Goal: Task Accomplishment & Management: Use online tool/utility

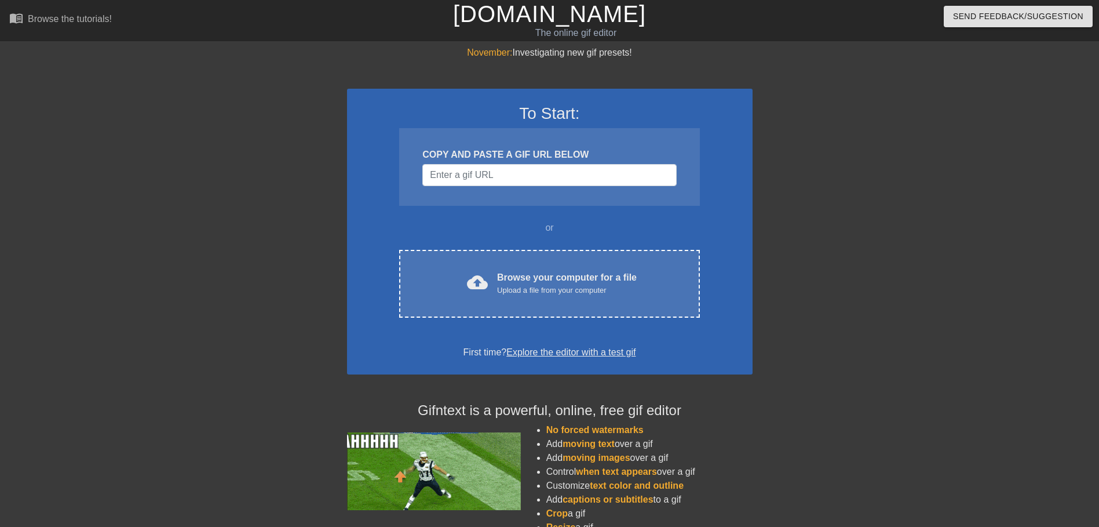
click at [1003, 341] on div "November: Investigating new gif presets! To Start: COPY AND PASTE A GIF URL BEL…" at bounding box center [549, 329] width 1099 height 567
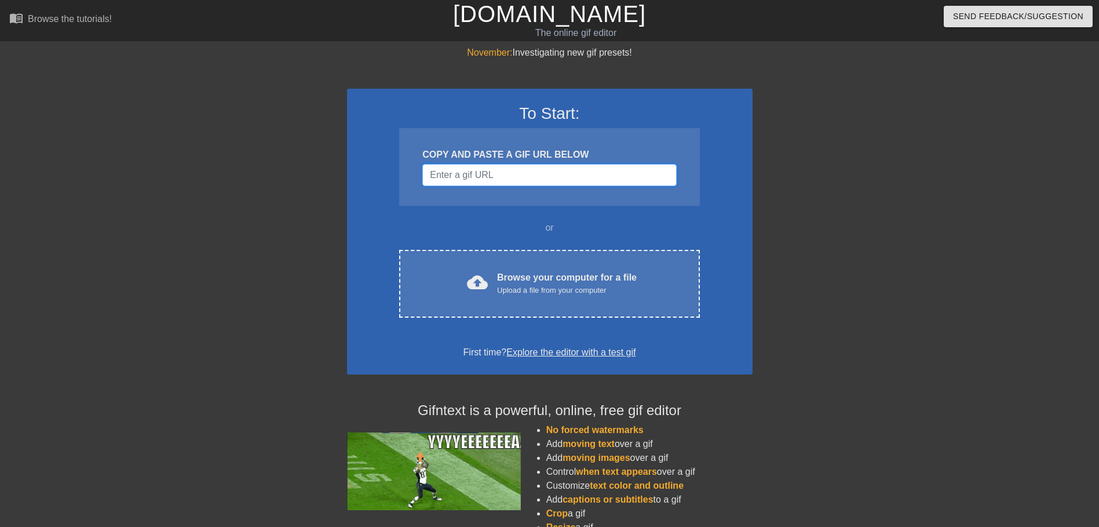
click at [521, 176] on input "Username" at bounding box center [549, 175] width 254 height 22
paste input "[URL][DOMAIN_NAME]"
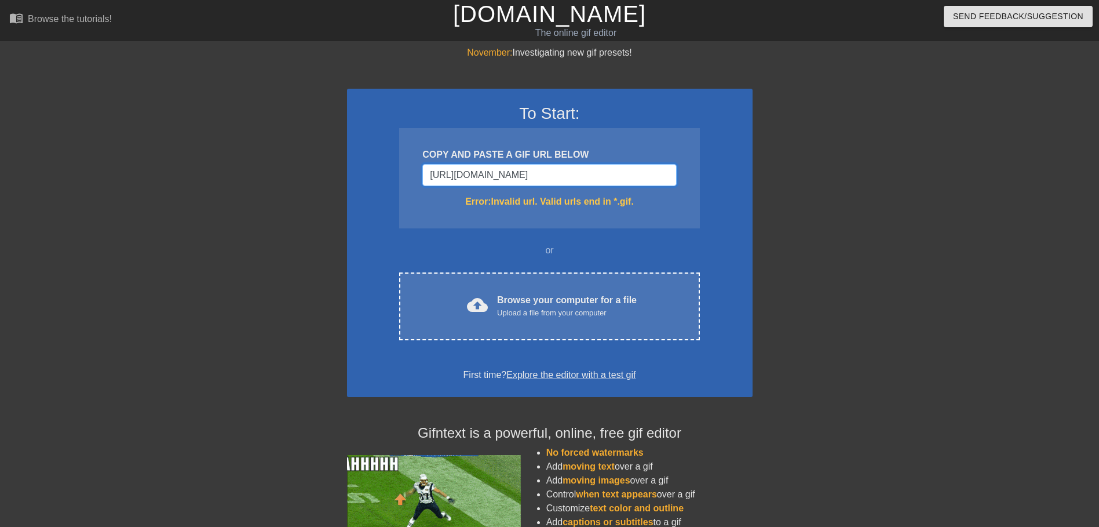
type input "[URL][DOMAIN_NAME]"
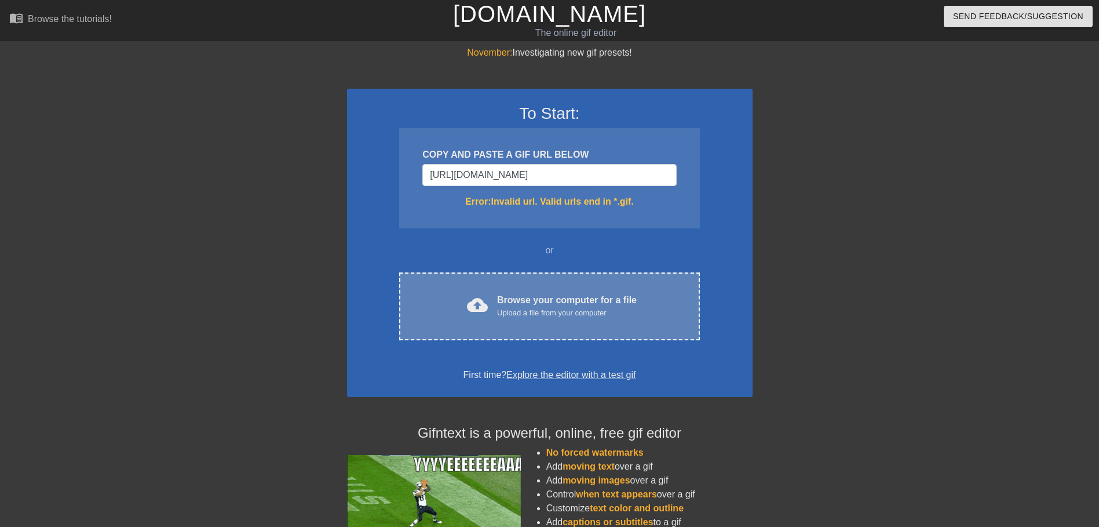
click at [525, 316] on div "Upload a file from your computer" at bounding box center [567, 313] width 140 height 12
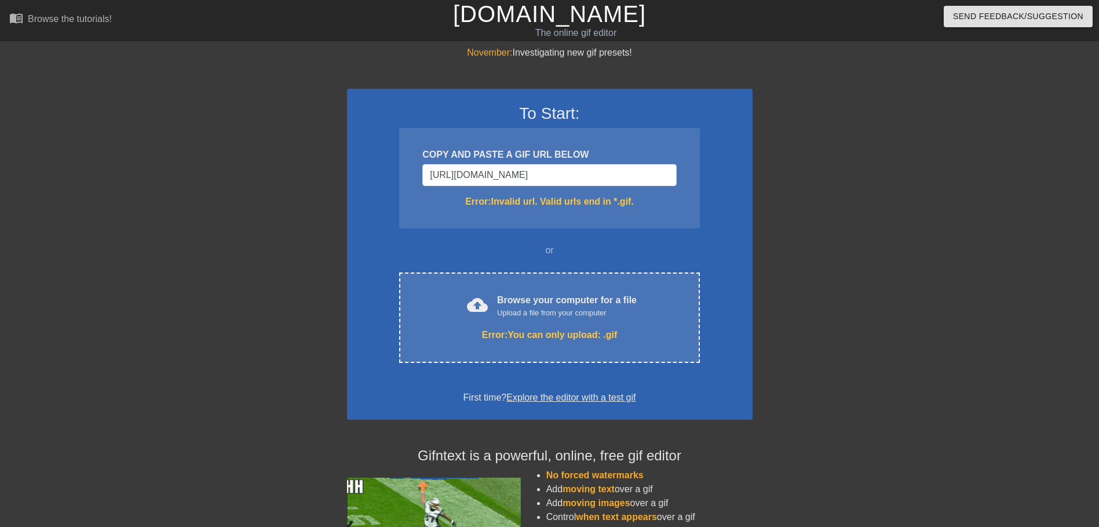
click at [965, 274] on div "November: Investigating new gif presets! To Start: COPY AND PASTE A GIF URL BEL…" at bounding box center [549, 352] width 1099 height 612
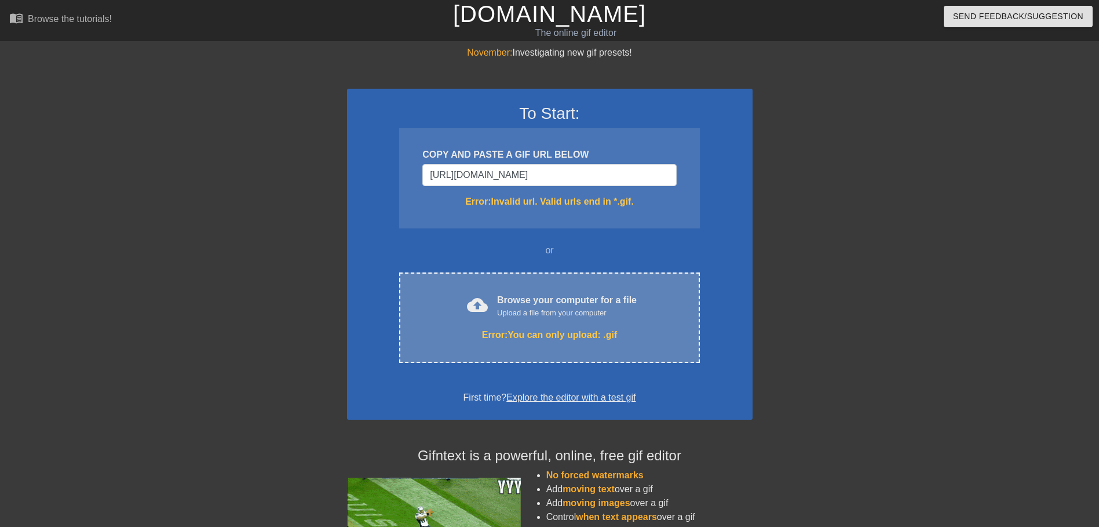
click at [549, 305] on div "Browse your computer for a file Upload a file from your computer" at bounding box center [567, 305] width 140 height 25
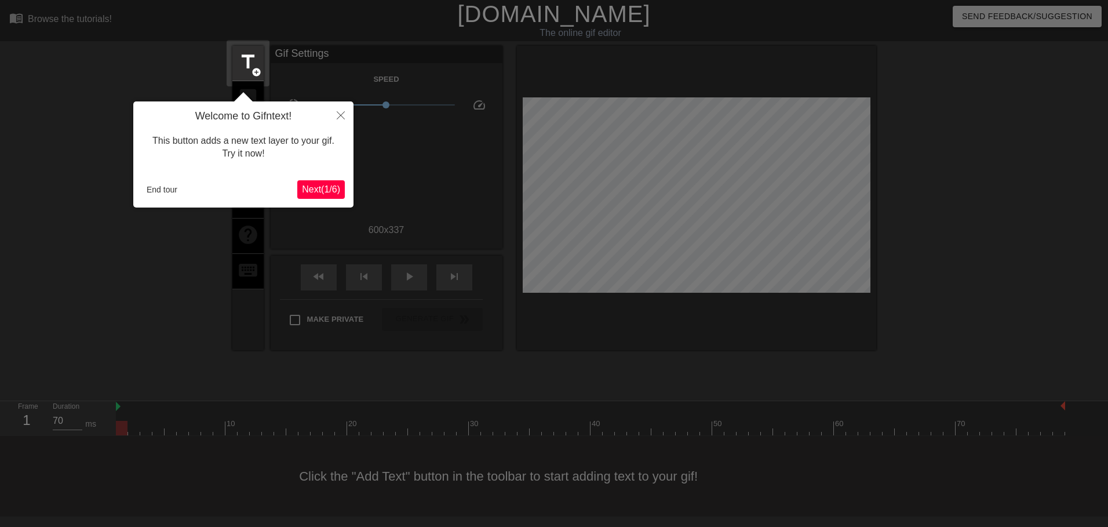
click at [319, 187] on span "Next ( 1 / 6 )" at bounding box center [321, 189] width 38 height 10
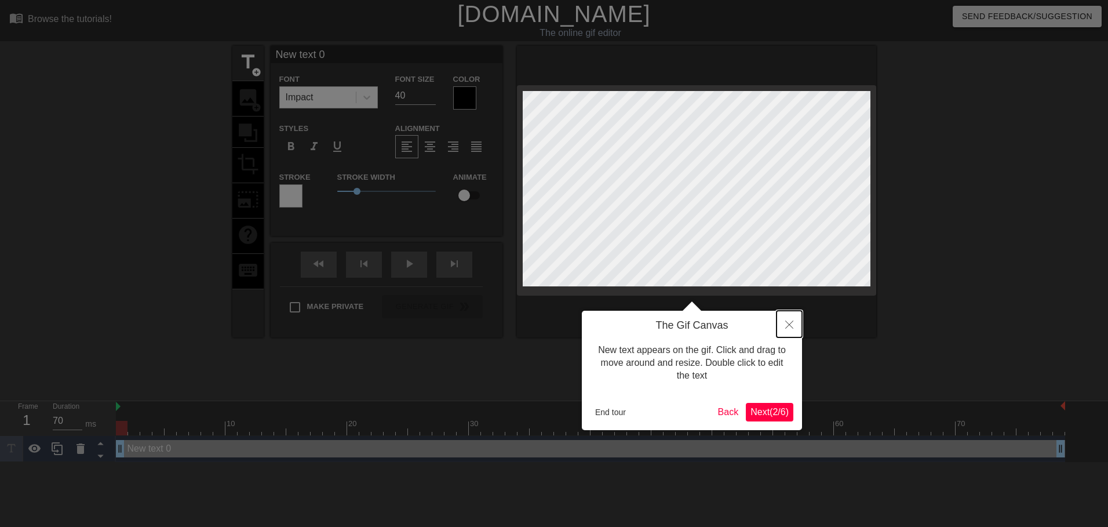
click at [795, 327] on button "Close" at bounding box center [788, 324] width 25 height 27
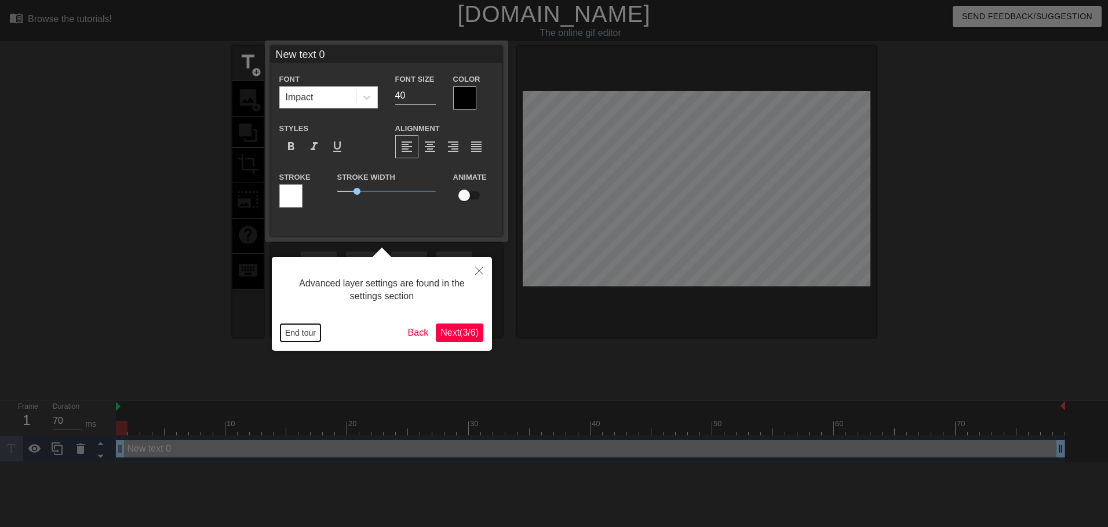
click at [311, 333] on button "End tour" at bounding box center [300, 332] width 40 height 17
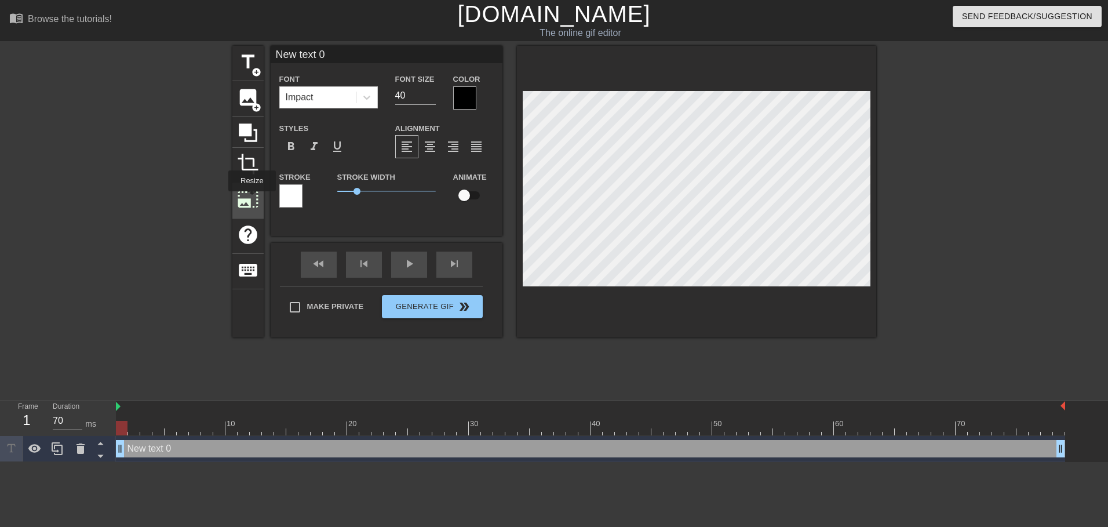
click at [251, 199] on span "photo_size_select_large" at bounding box center [248, 199] width 22 height 22
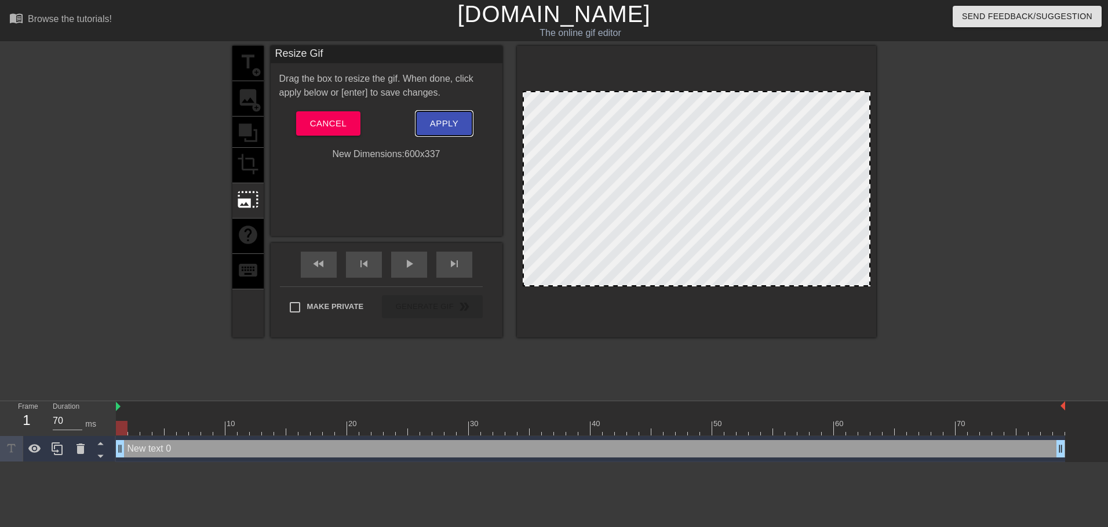
click at [439, 123] on span "Apply" at bounding box center [444, 123] width 28 height 15
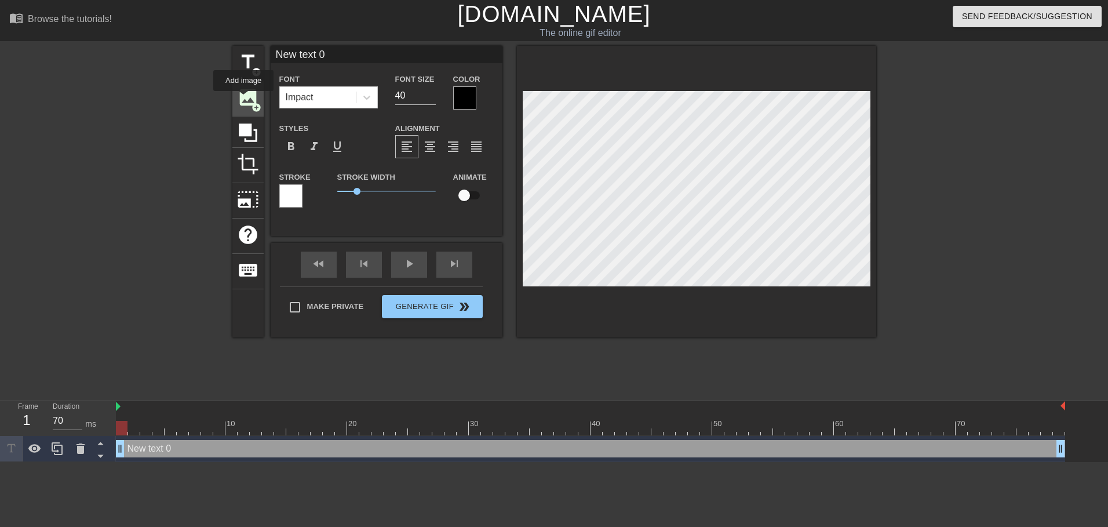
click at [244, 98] on span "image" at bounding box center [248, 97] width 22 height 22
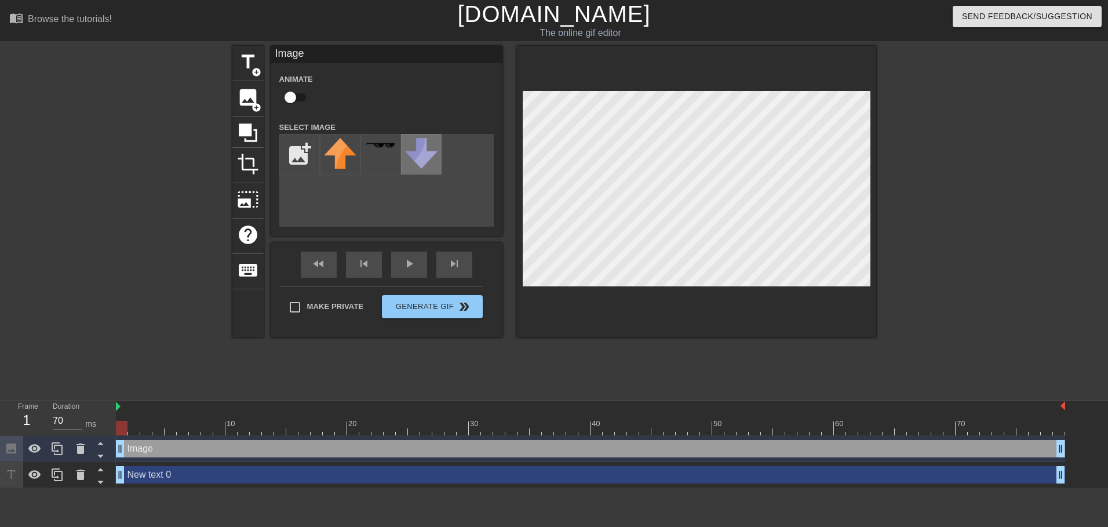
click at [428, 154] on img at bounding box center [421, 153] width 32 height 31
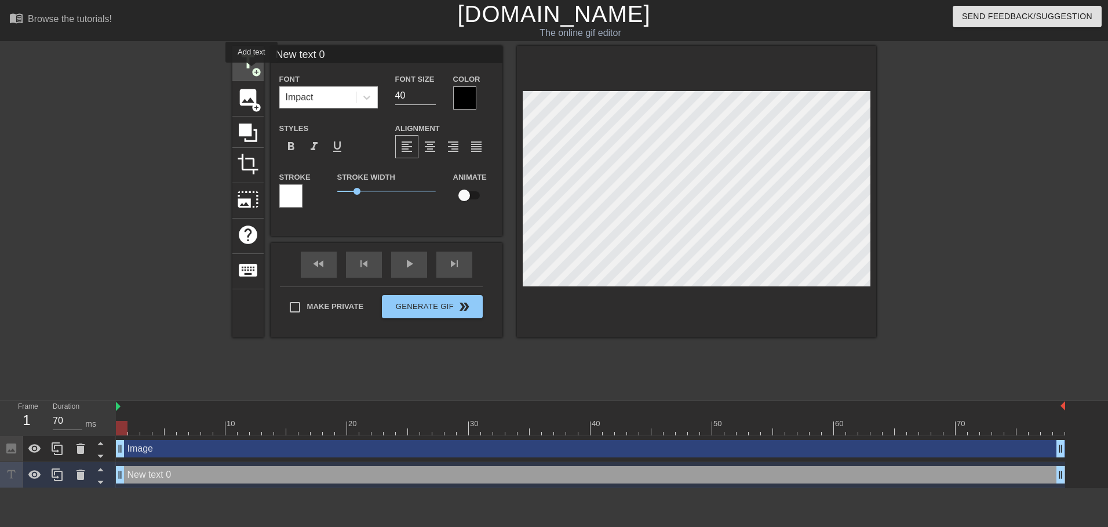
click at [255, 67] on span "add_circle" at bounding box center [256, 72] width 10 height 10
type input "New text 2"
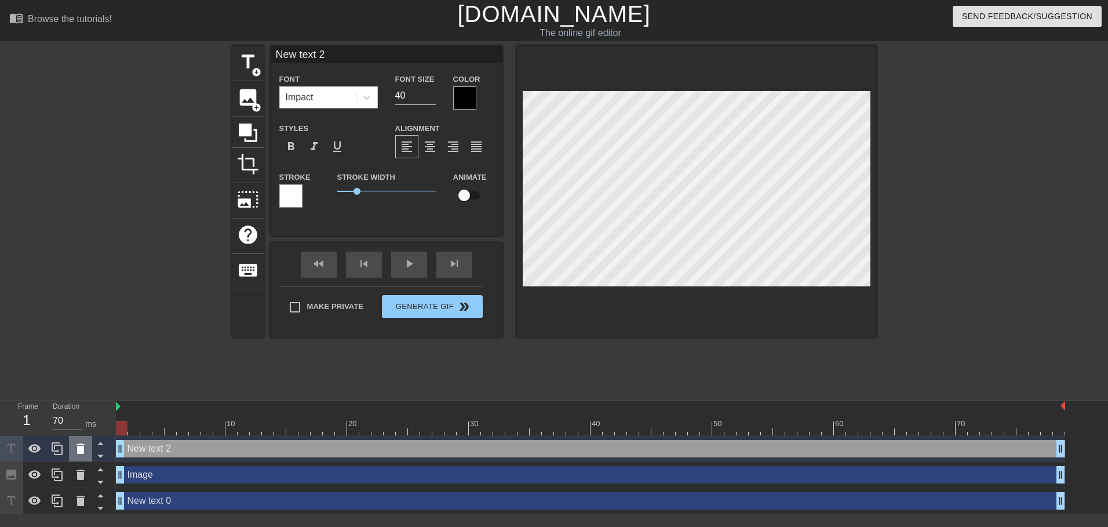
click at [81, 444] on icon at bounding box center [80, 448] width 8 height 10
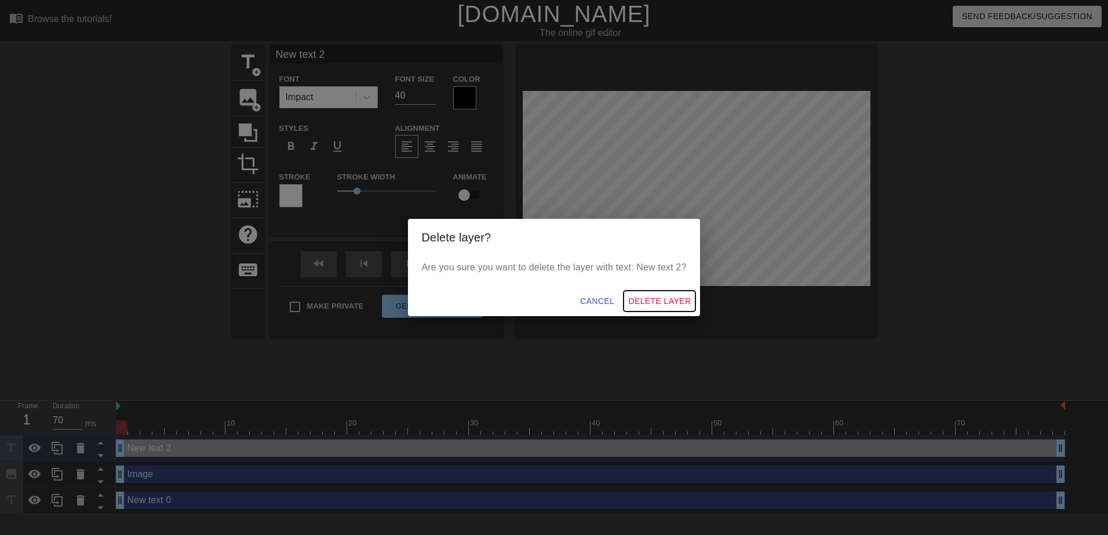
click at [644, 295] on span "Delete Layer" at bounding box center [659, 301] width 63 height 14
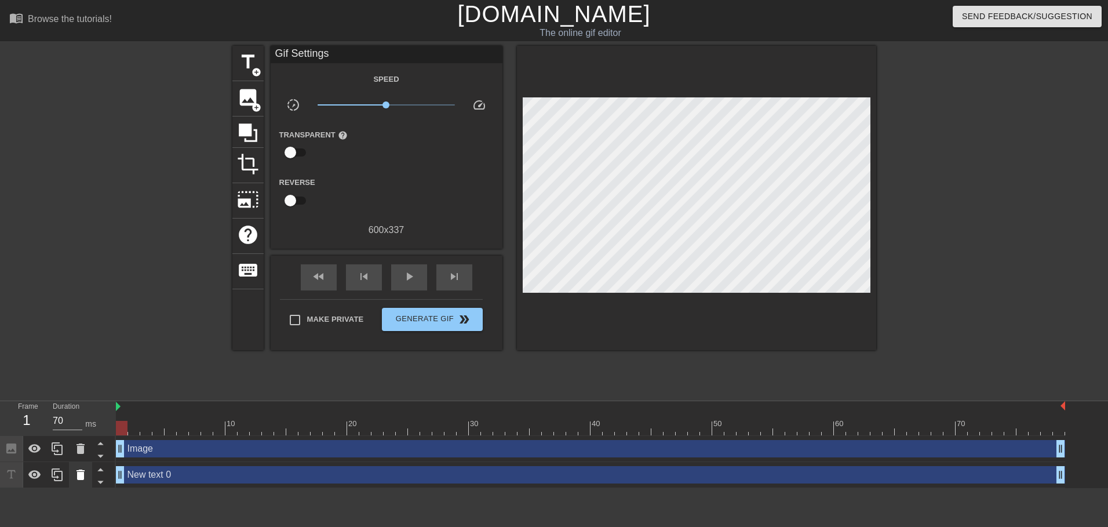
click at [79, 474] on icon at bounding box center [80, 474] width 8 height 10
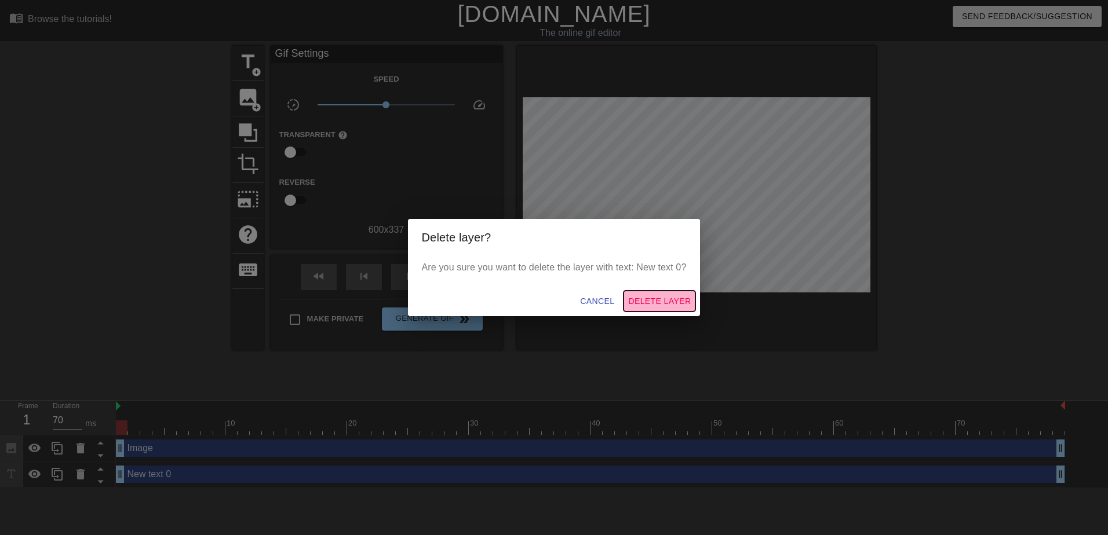
click at [677, 296] on span "Delete Layer" at bounding box center [659, 301] width 63 height 14
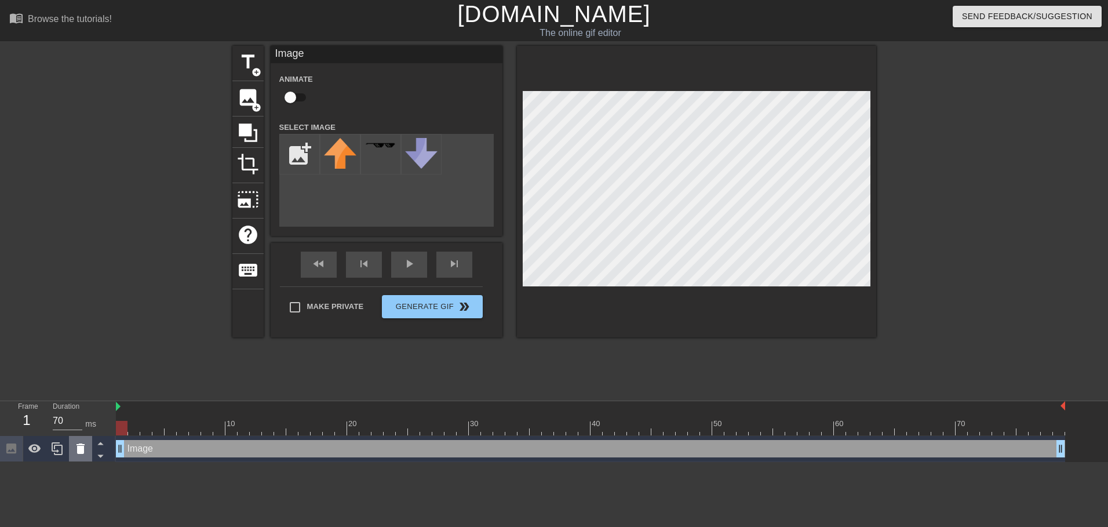
click at [81, 452] on icon at bounding box center [80, 448] width 8 height 10
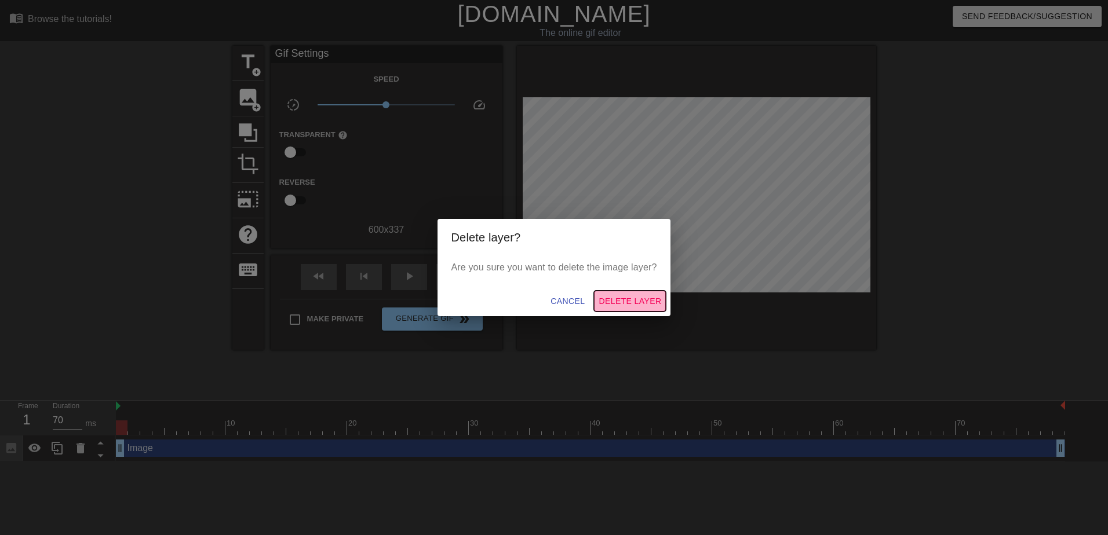
click at [634, 302] on span "Delete Layer" at bounding box center [629, 301] width 63 height 14
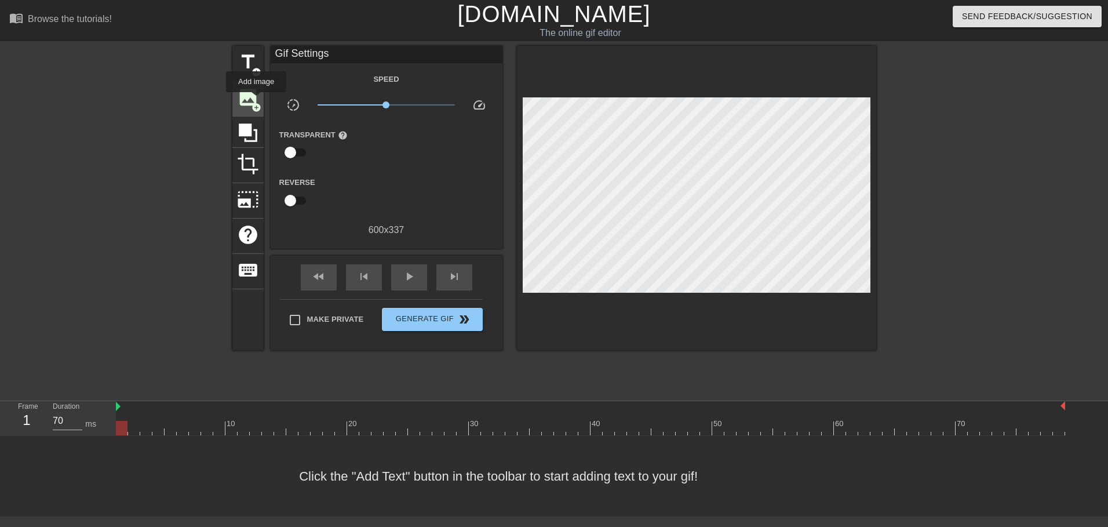
click at [256, 100] on span "image" at bounding box center [248, 97] width 22 height 22
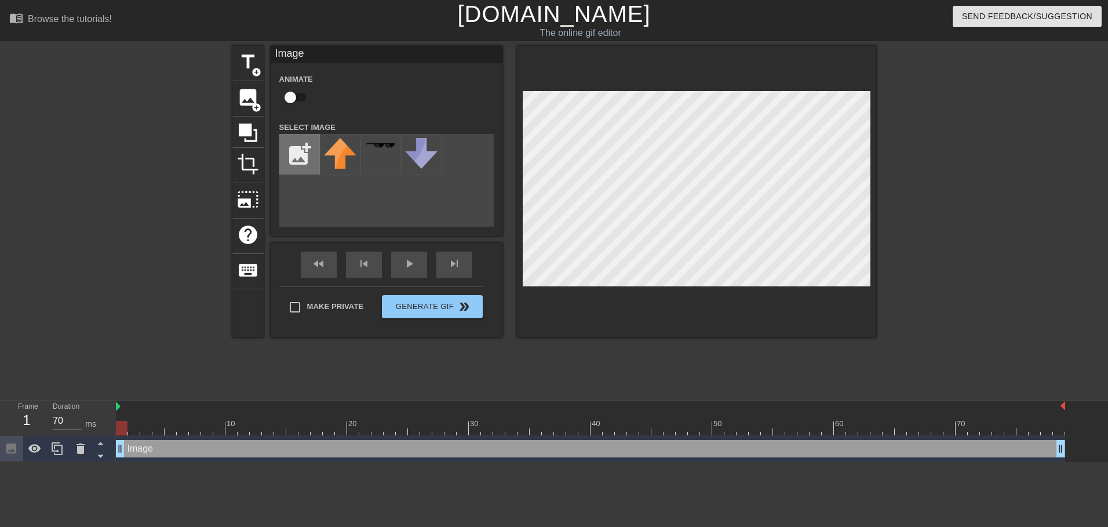
click at [300, 156] on input "file" at bounding box center [299, 153] width 39 height 39
click at [384, 187] on div "add_photo_alternate" at bounding box center [386, 180] width 214 height 93
click at [296, 164] on input "file" at bounding box center [299, 153] width 39 height 39
type input "C:\fakepath\Снимок экрана [DATE] 071940.png"
click at [343, 154] on div at bounding box center [340, 154] width 41 height 41
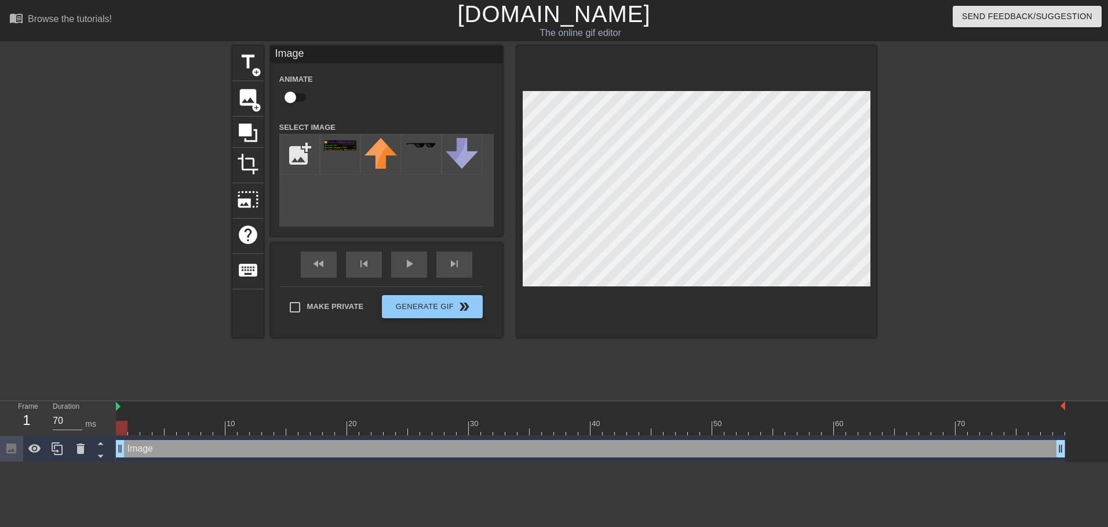
drag, startPoint x: 136, startPoint y: 449, endPoint x: 164, endPoint y: 450, distance: 28.4
click at [164, 450] on div "Image drag_handle drag_handle" at bounding box center [590, 448] width 949 height 17
drag, startPoint x: 180, startPoint y: 426, endPoint x: 384, endPoint y: 425, distance: 204.5
click at [379, 427] on div at bounding box center [590, 428] width 949 height 14
drag, startPoint x: 381, startPoint y: 430, endPoint x: 583, endPoint y: 433, distance: 202.2
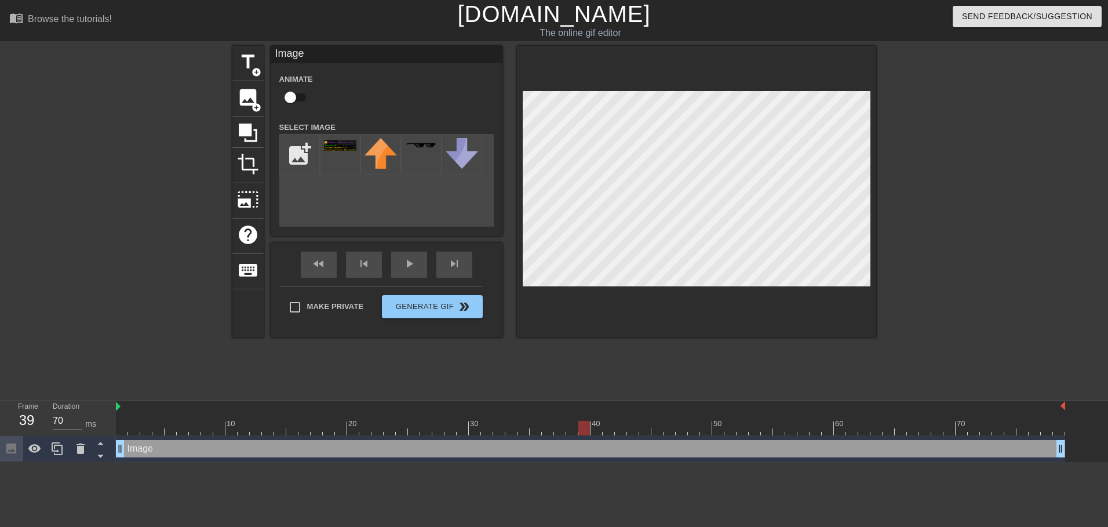
click at [583, 433] on div at bounding box center [584, 428] width 12 height 14
drag, startPoint x: 587, startPoint y: 429, endPoint x: 103, endPoint y: 414, distance: 484.0
click at [103, 414] on div "Frame 1 Duration 70 ms 10 20 30 40 50 60 70 Image drag_handle drag_handle" at bounding box center [554, 431] width 1108 height 61
drag, startPoint x: 120, startPoint y: 426, endPoint x: 282, endPoint y: 422, distance: 162.3
click at [282, 422] on div at bounding box center [280, 428] width 12 height 14
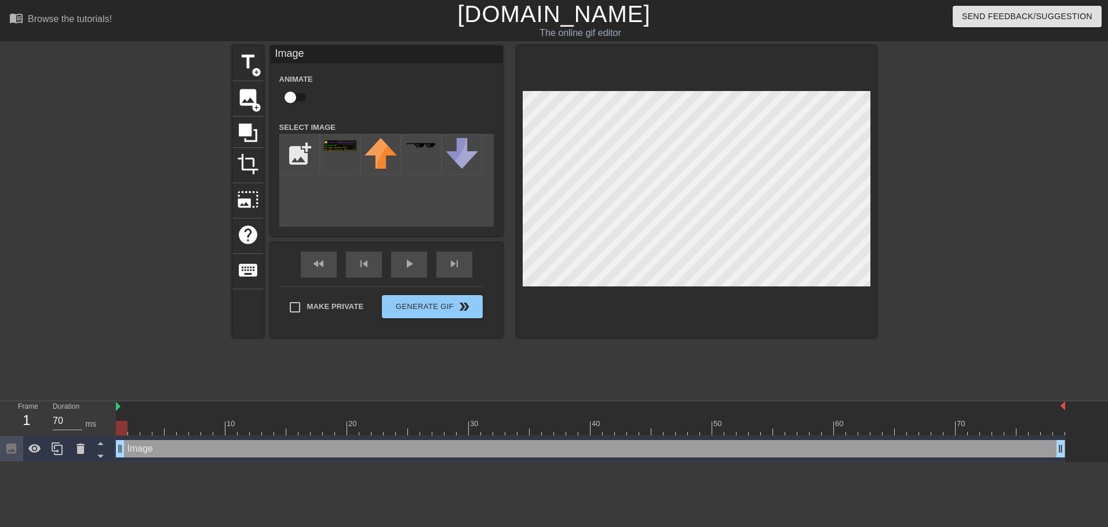
drag, startPoint x: 140, startPoint y: 450, endPoint x: 160, endPoint y: 450, distance: 19.7
click at [160, 450] on div "Image drag_handle drag_handle" at bounding box center [590, 448] width 949 height 17
drag, startPoint x: 122, startPoint y: 449, endPoint x: 243, endPoint y: 439, distance: 120.9
click at [243, 439] on div "Image drag_handle drag_handle" at bounding box center [590, 449] width 949 height 26
type input "60"
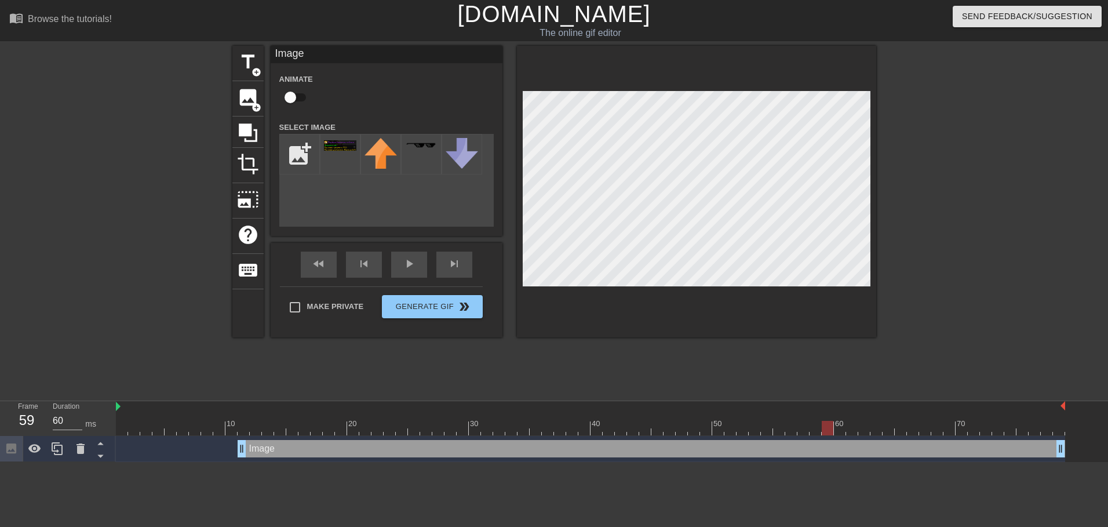
drag, startPoint x: 244, startPoint y: 430, endPoint x: 831, endPoint y: 451, distance: 586.7
click at [831, 451] on div "10 20 30 40 50 60 70 Image drag_handle drag_handle" at bounding box center [612, 431] width 992 height 61
click at [415, 301] on div "Make Private Generate Gif double_arrow" at bounding box center [381, 309] width 203 height 46
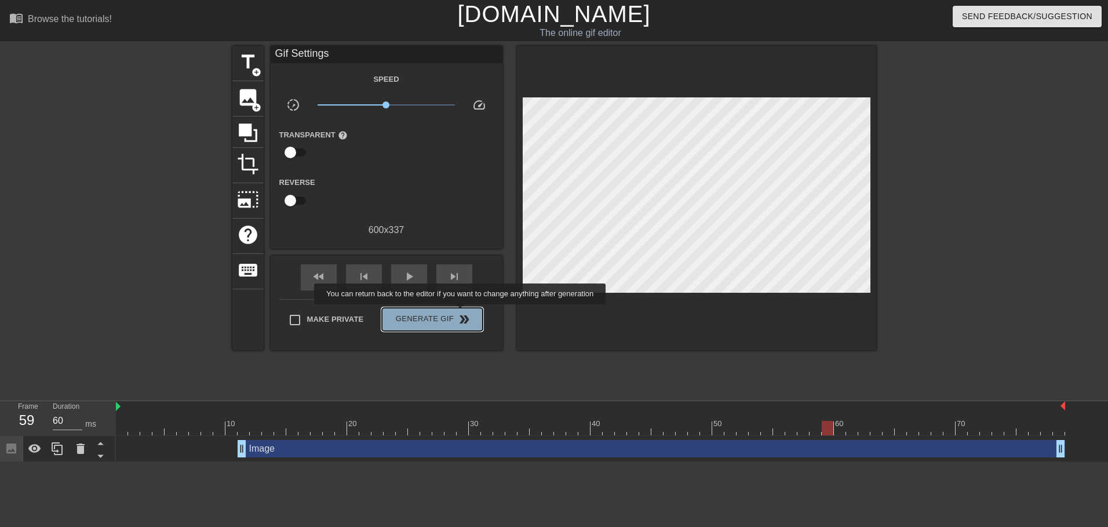
click at [461, 312] on span "double_arrow" at bounding box center [464, 319] width 14 height 14
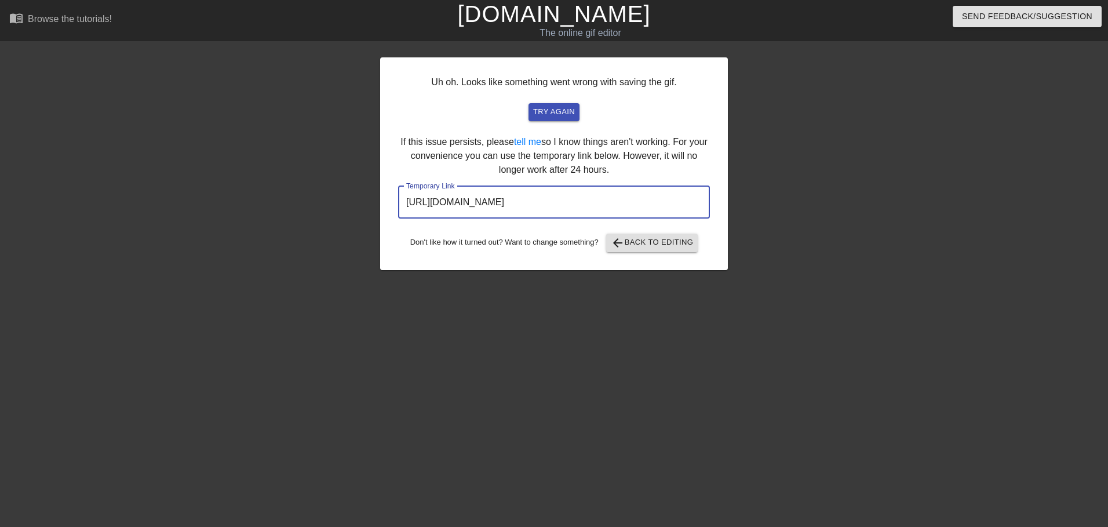
drag, startPoint x: 596, startPoint y: 202, endPoint x: 342, endPoint y: 202, distance: 253.8
click at [342, 202] on div "Uh oh. Looks like something went wrong with saving the gif. try again If this i…" at bounding box center [554, 220] width 1108 height 348
